Goal: Check status: Check status

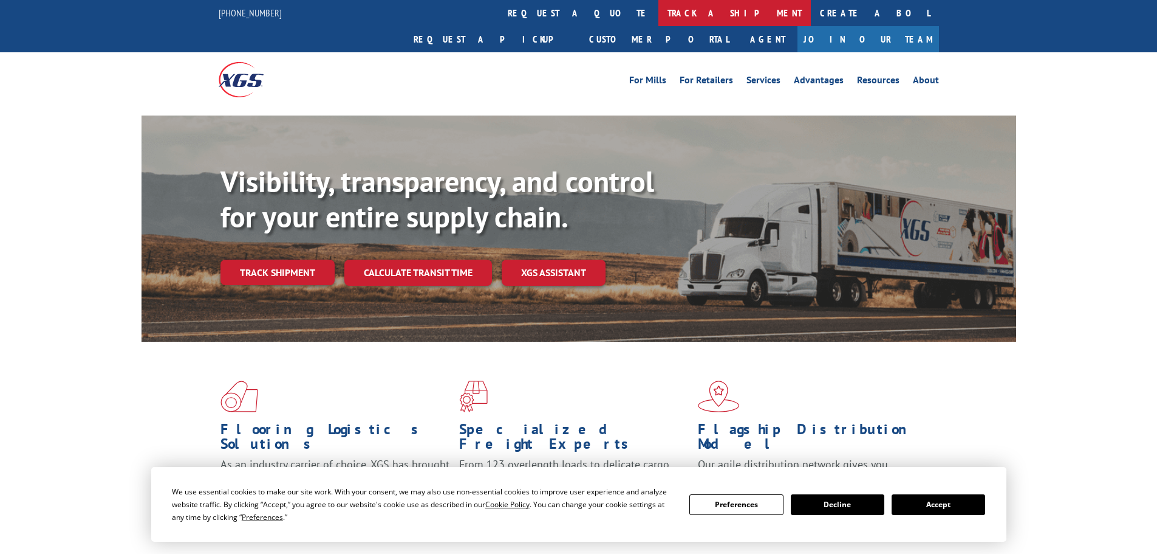
click at [659, 12] on link "track a shipment" at bounding box center [735, 13] width 153 height 26
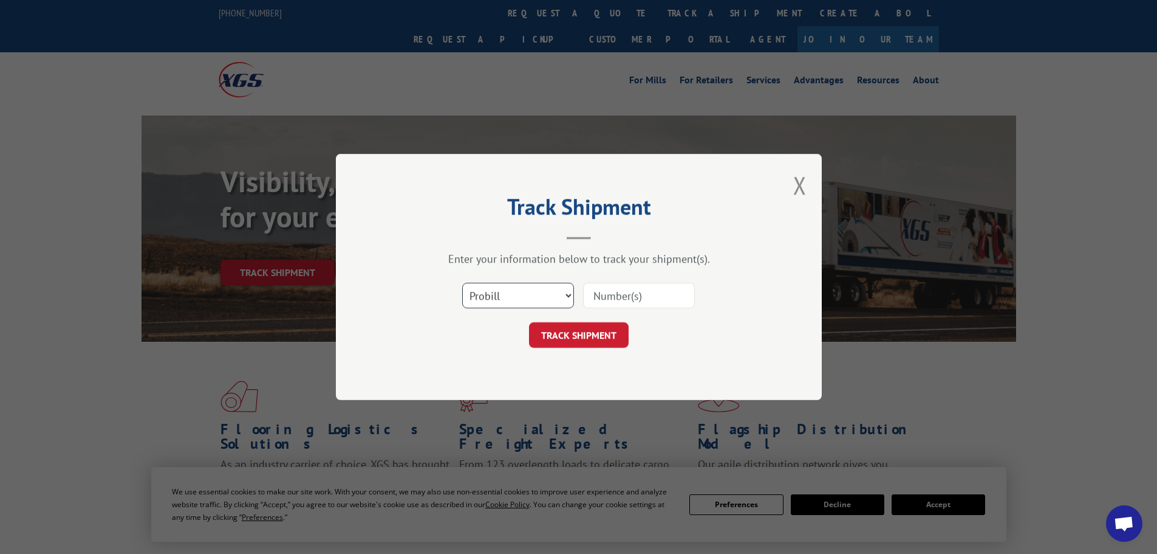
click at [505, 298] on select "Select category... Probill BOL PO" at bounding box center [518, 296] width 112 height 26
select select "bol"
click at [462, 283] on select "Select category... Probill BOL PO" at bounding box center [518, 296] width 112 height 26
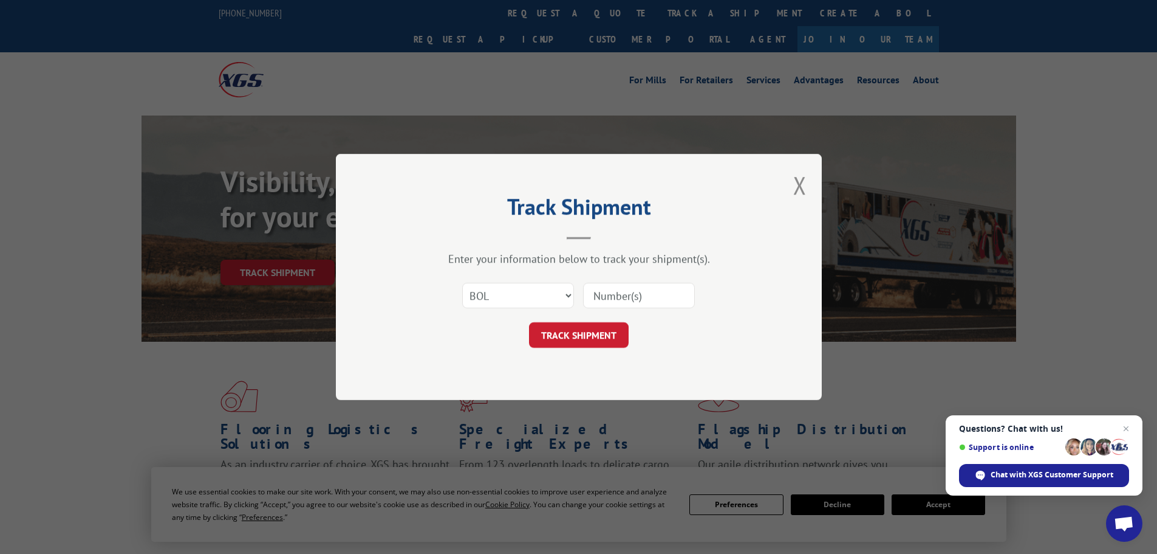
click at [604, 296] on input at bounding box center [639, 296] width 112 height 26
paste input "5254269"
type input "5254269"
click at [580, 332] on button "TRACK SHIPMENT" at bounding box center [579, 335] width 100 height 26
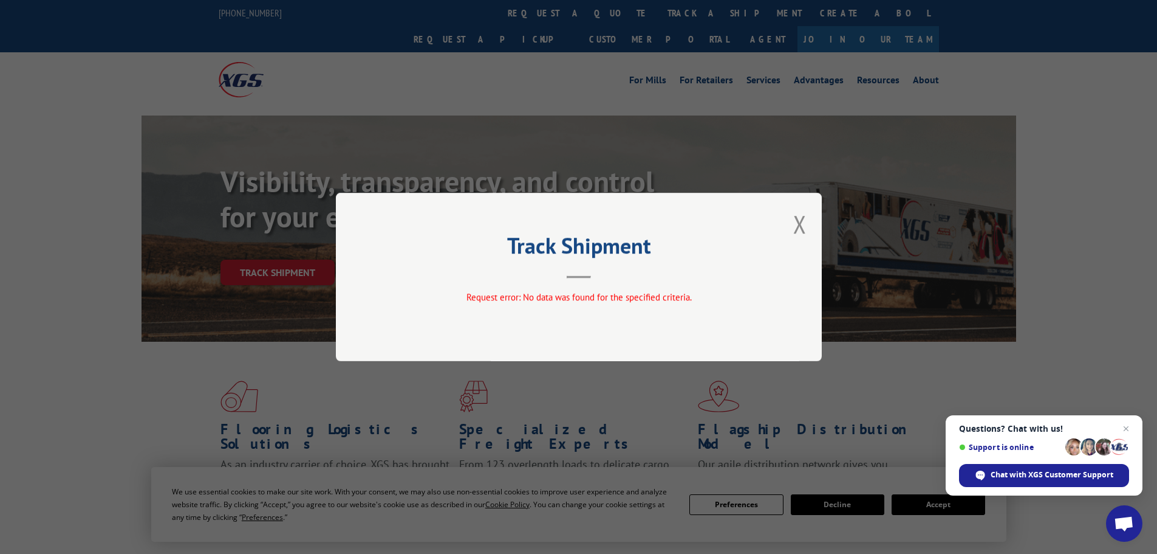
click at [808, 221] on div "Track Shipment Request error: No data was found for the specified criteria." at bounding box center [579, 277] width 486 height 168
drag, startPoint x: 802, startPoint y: 222, endPoint x: 742, endPoint y: 144, distance: 98.3
click at [801, 222] on button "Close modal" at bounding box center [800, 224] width 13 height 32
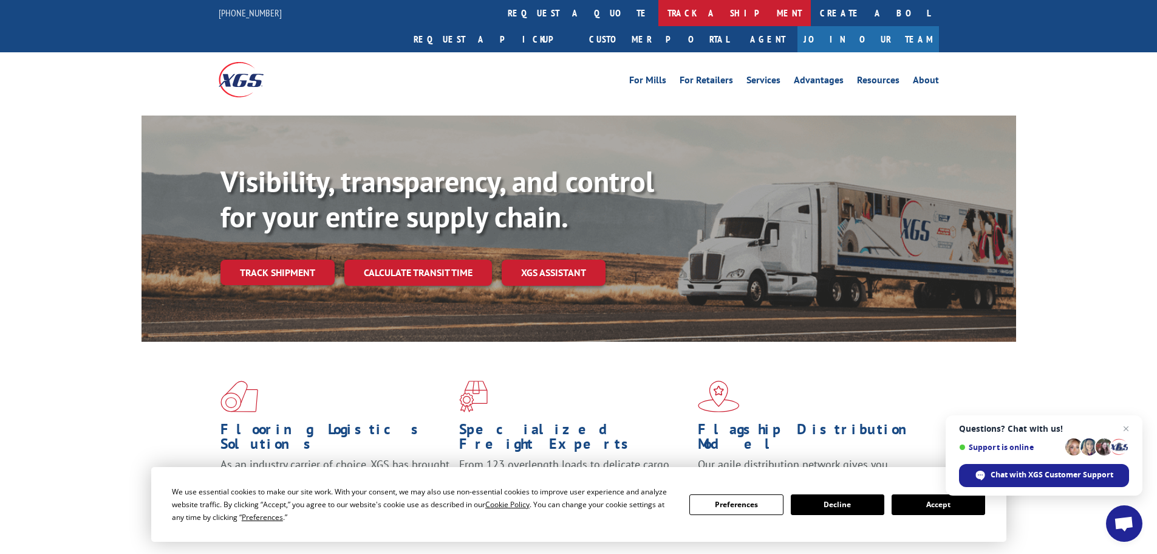
click at [659, 18] on link "track a shipment" at bounding box center [735, 13] width 153 height 26
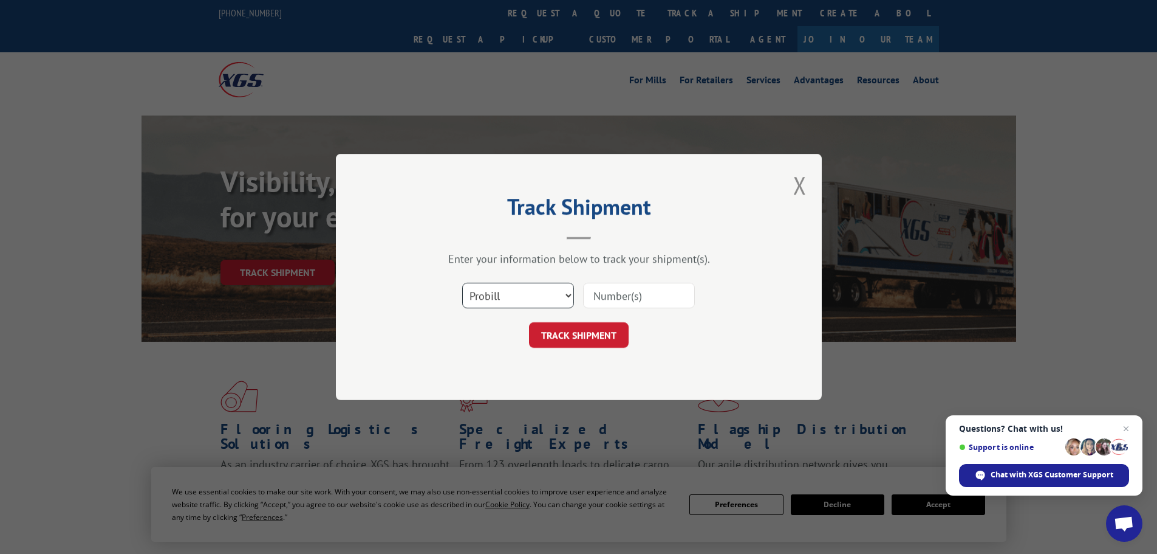
click at [482, 297] on select "Select category... Probill BOL PO" at bounding box center [518, 296] width 112 height 26
select select "bol"
click at [462, 283] on select "Select category... Probill BOL PO" at bounding box center [518, 296] width 112 height 26
click at [592, 289] on input at bounding box center [639, 296] width 112 height 26
paste input "5254269"
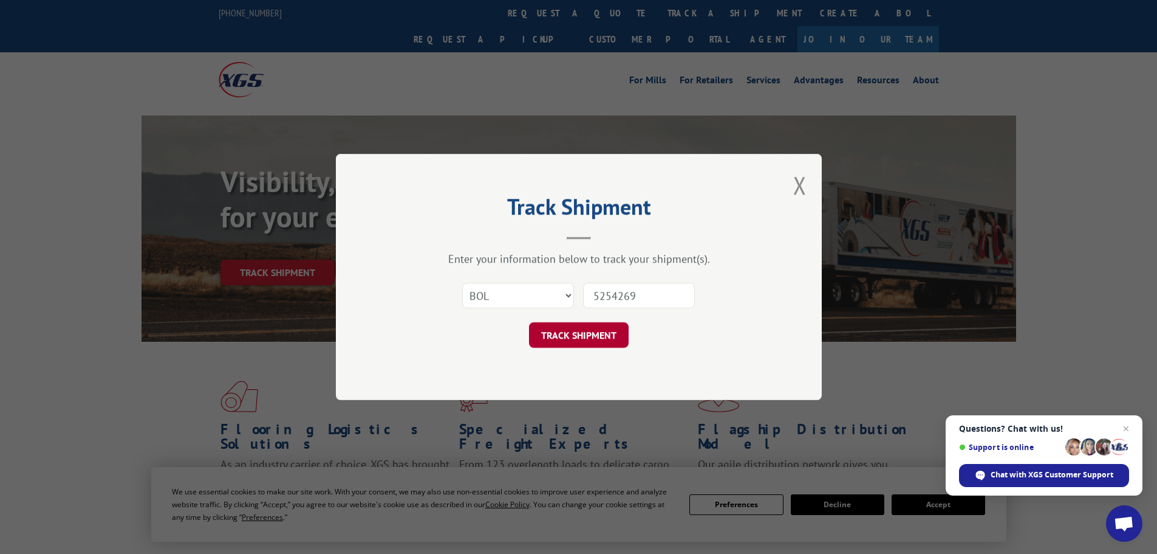
type input "5254269"
click at [581, 326] on button "TRACK SHIPMENT" at bounding box center [579, 335] width 100 height 26
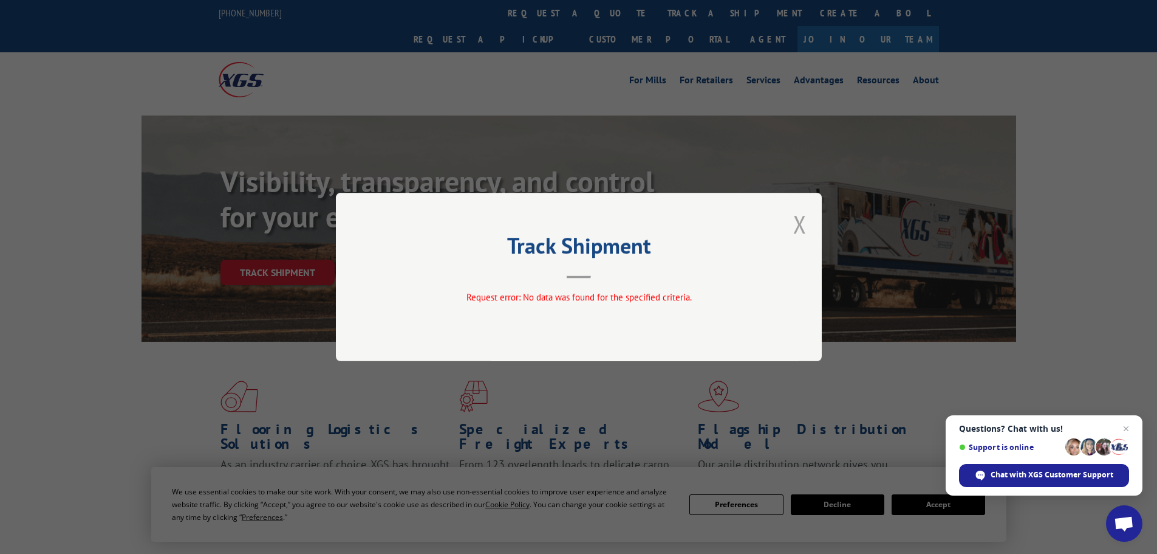
click at [801, 222] on button "Close modal" at bounding box center [800, 224] width 13 height 32
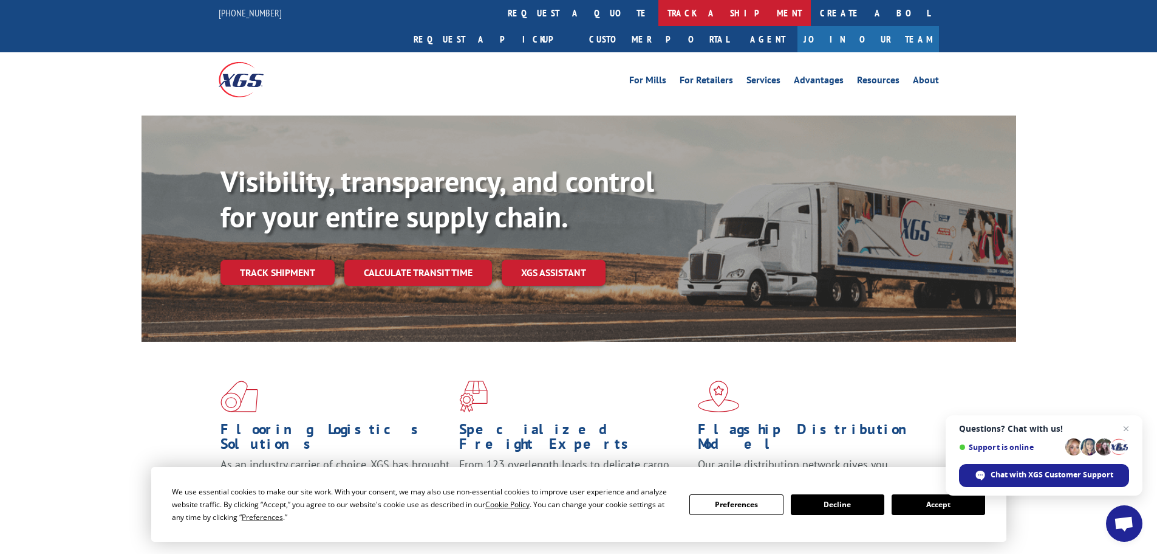
click at [659, 12] on link "track a shipment" at bounding box center [735, 13] width 153 height 26
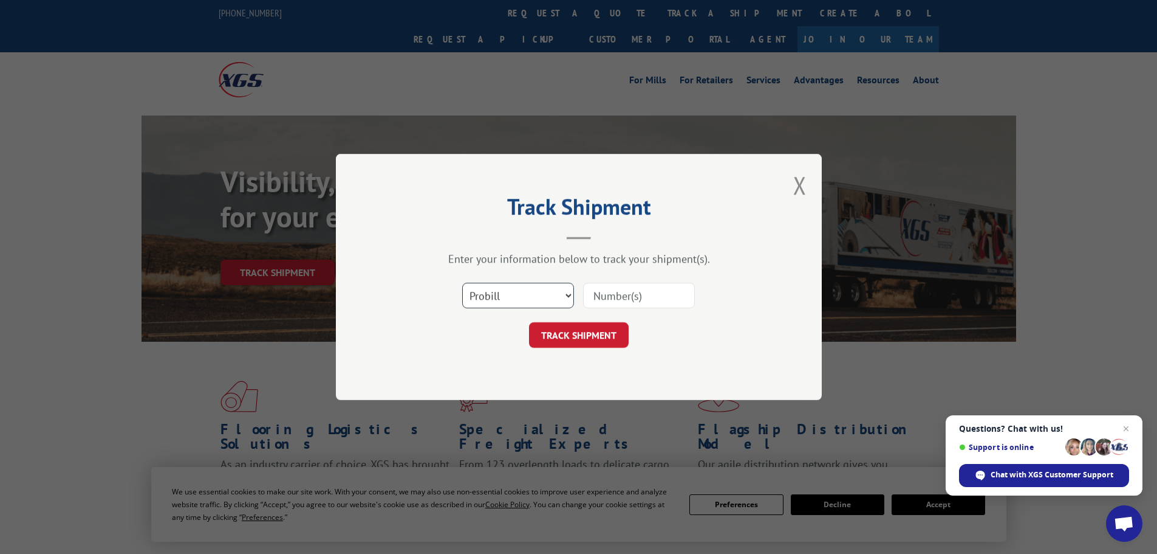
click at [479, 286] on select "Select category... Probill BOL PO" at bounding box center [518, 296] width 112 height 26
select select "bol"
click at [462, 283] on select "Select category... Probill BOL PO" at bounding box center [518, 296] width 112 height 26
click at [602, 289] on input at bounding box center [639, 296] width 112 height 26
paste input "5254269"
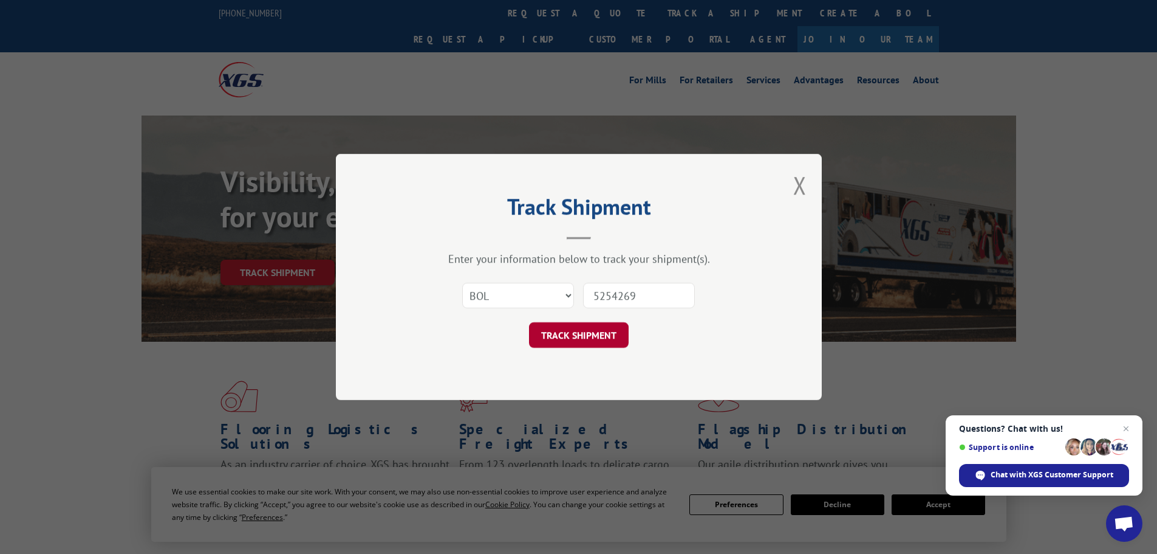
type input "5254269"
click at [595, 340] on button "TRACK SHIPMENT" at bounding box center [579, 335] width 100 height 26
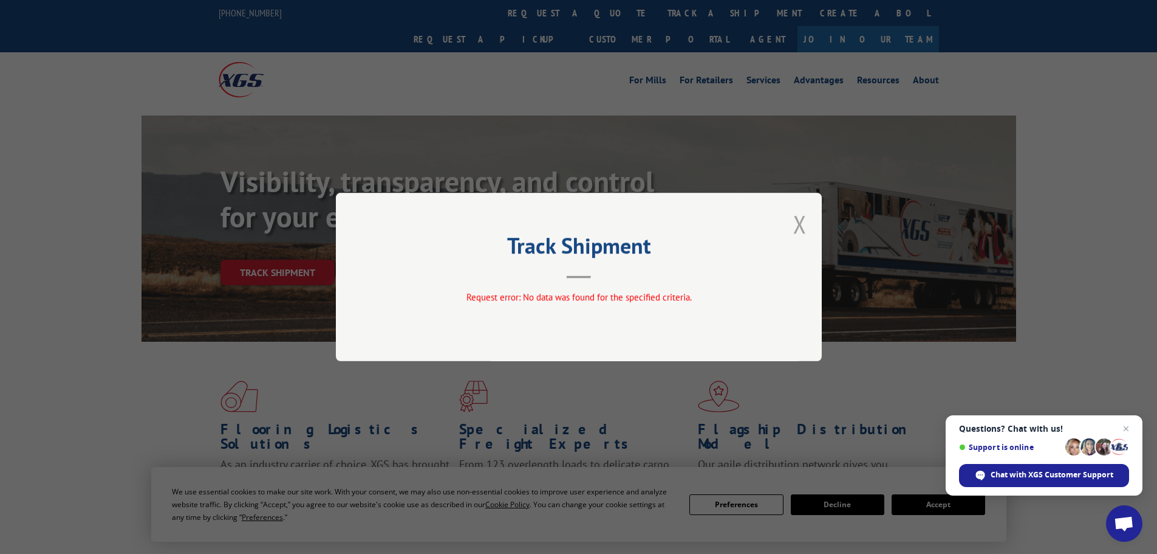
click at [801, 221] on button "Close modal" at bounding box center [800, 224] width 13 height 32
